Goal: Transaction & Acquisition: Purchase product/service

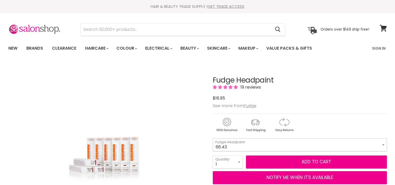
click at [382, 145] on select "4.34 4.6 4.62 5.00 5.22 5.23 5.3 5.4 5.5 5.73 6.00 6.3 6.34 6.5 6.73" at bounding box center [300, 144] width 174 height 13
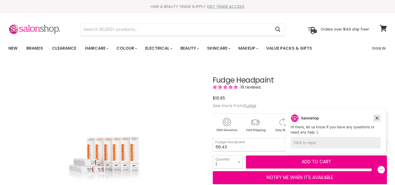
click at [377, 118] on icon "Dismiss campaign" at bounding box center [377, 118] width 3 height 3
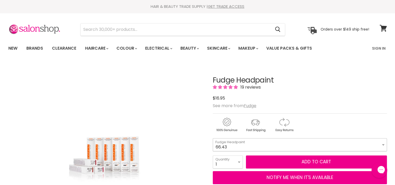
click at [382, 145] on select "4.34 4.6 4.62 5.00 5.22 5.23 5.3 5.4 5.5 5.73 6.00 6.3 6.34 6.5 6.73" at bounding box center [300, 144] width 174 height 13
click at [213, 138] on select "4.34 4.6 4.62 5.00 5.22 5.23 5.3 5.4 5.5 5.73 6.00 6.3 6.34 6.5 6.73" at bounding box center [300, 144] width 174 height 13
click at [370, 143] on select "4.34 4.6 4.62 5.00 5.22 5.23 5.3 5.4 5.5 5.73 6.00 6.3 6.34 6.5 6.73" at bounding box center [300, 144] width 174 height 13
click at [213, 138] on select "4.34 4.6 4.62 5.00 5.22 5.23 5.3 5.4 5.5 5.73 6.00 6.3 6.34 6.5 6.73" at bounding box center [300, 144] width 174 height 13
select select "88.66"
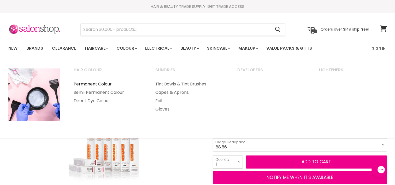
click at [109, 85] on link "Permanent Colour" at bounding box center [107, 84] width 81 height 8
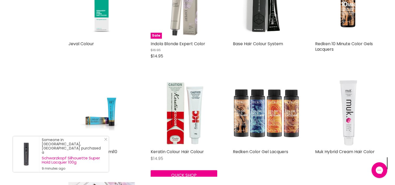
scroll to position [496, 0]
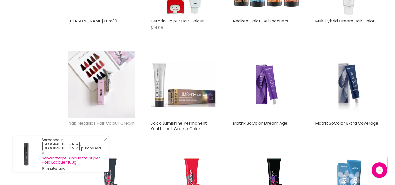
click at [98, 122] on link "Nak Metallics Hair Colour Cream" at bounding box center [101, 123] width 66 height 6
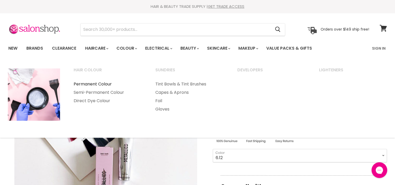
click at [100, 86] on link "Permanent Colour" at bounding box center [107, 84] width 81 height 8
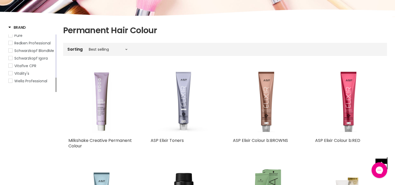
scroll to position [26, 0]
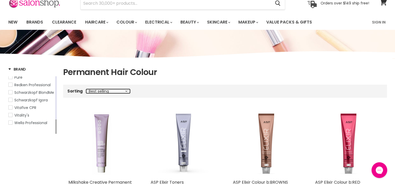
click at [125, 91] on select "Best selling Featured Price, low to high Price, high to low Alphabetically, A-Z…" at bounding box center [108, 91] width 44 height 4
click at [56, 79] on div "Main content" at bounding box center [55, 104] width 1 height 57
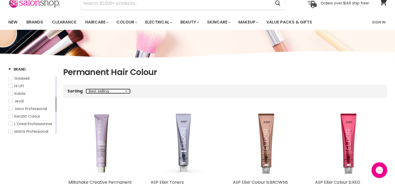
click at [56, 79] on div "Main content" at bounding box center [55, 104] width 1 height 57
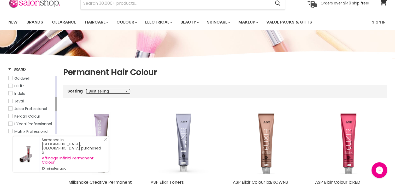
click at [56, 79] on div "Main content" at bounding box center [55, 104] width 1 height 57
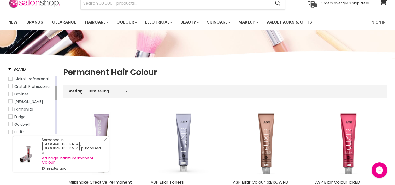
click at [15, 118] on span "Fudge" at bounding box center [19, 116] width 11 height 5
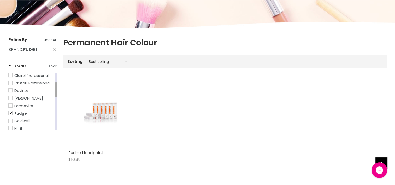
scroll to position [78, 0]
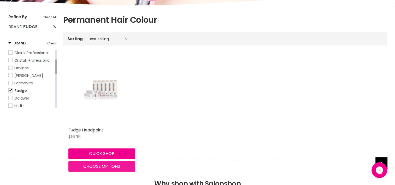
click at [88, 166] on span "Choose options" at bounding box center [101, 166] width 37 height 6
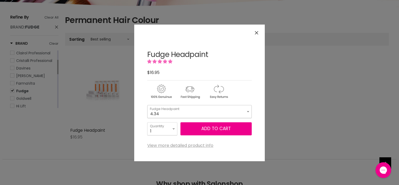
click at [245, 108] on select "4.34 4.6 4.62 5.00 5.22 5.23 5.3 5.4 5.5 5.73 6.00 6.3 6.34 6.5 6.73" at bounding box center [199, 111] width 105 height 13
click at [147, 105] on select "4.34 4.6 4.62 5.00 5.22 5.23 5.3 5.4 5.5 5.73 6.00 6.3 6.34 6.5 6.73" at bounding box center [199, 111] width 105 height 13
select select "66.43"
click at [257, 31] on button "Close" at bounding box center [256, 32] width 11 height 11
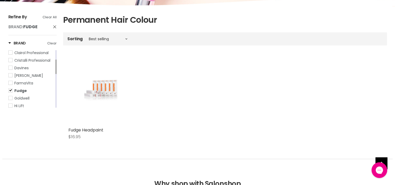
click at [55, 103] on div "Main content" at bounding box center [55, 78] width 1 height 57
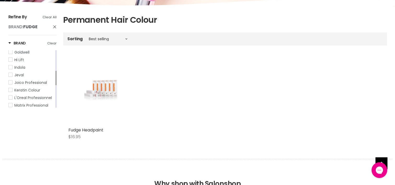
click at [55, 103] on div "Main content" at bounding box center [55, 78] width 1 height 57
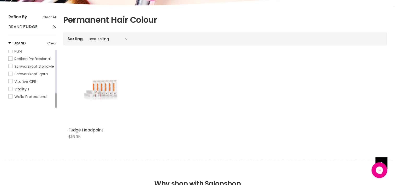
click at [55, 103] on div "Main content" at bounding box center [55, 78] width 1 height 57
click at [55, 103] on div "Main content" at bounding box center [55, 100] width 1 height 14
